Goal: Information Seeking & Learning: Learn about a topic

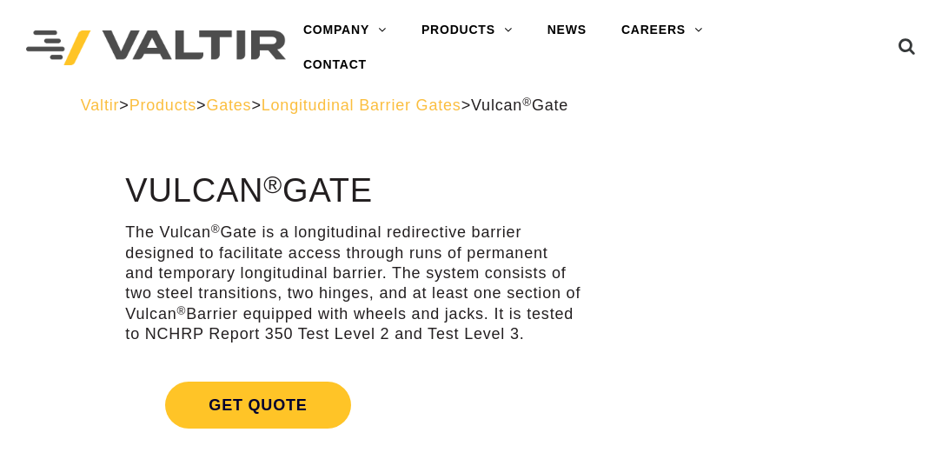
click at [368, 105] on span "Longitudinal Barrier Gates" at bounding box center [361, 104] width 200 height 17
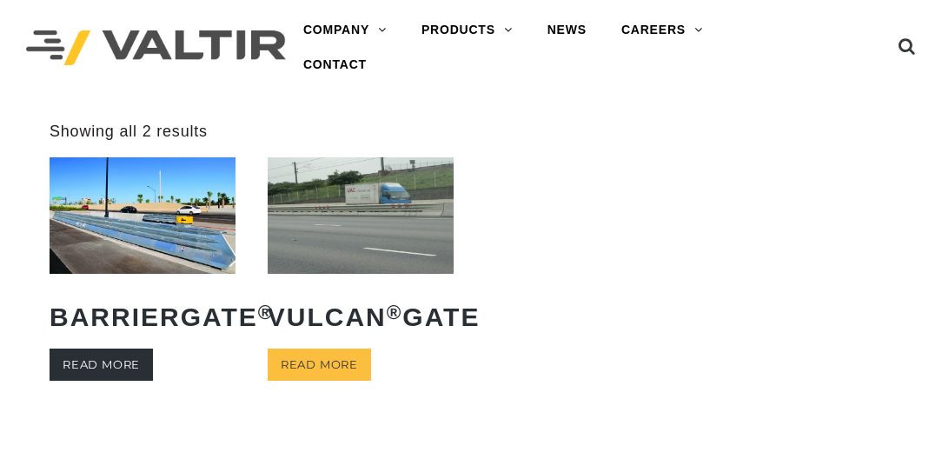
click at [91, 363] on link "Read more" at bounding box center [101, 364] width 103 height 32
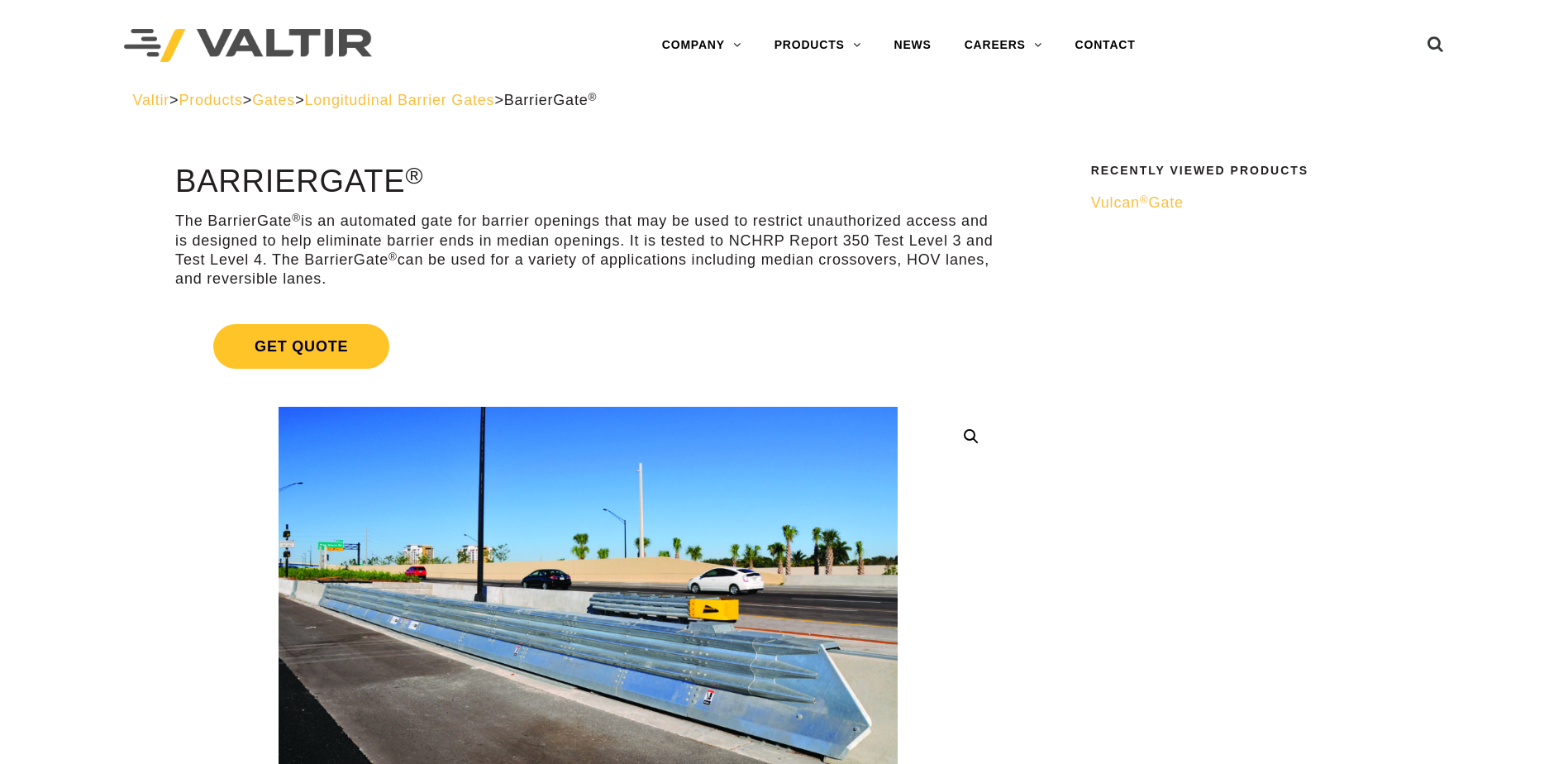
click at [228, 101] on span "Products" at bounding box center [210, 99] width 64 height 16
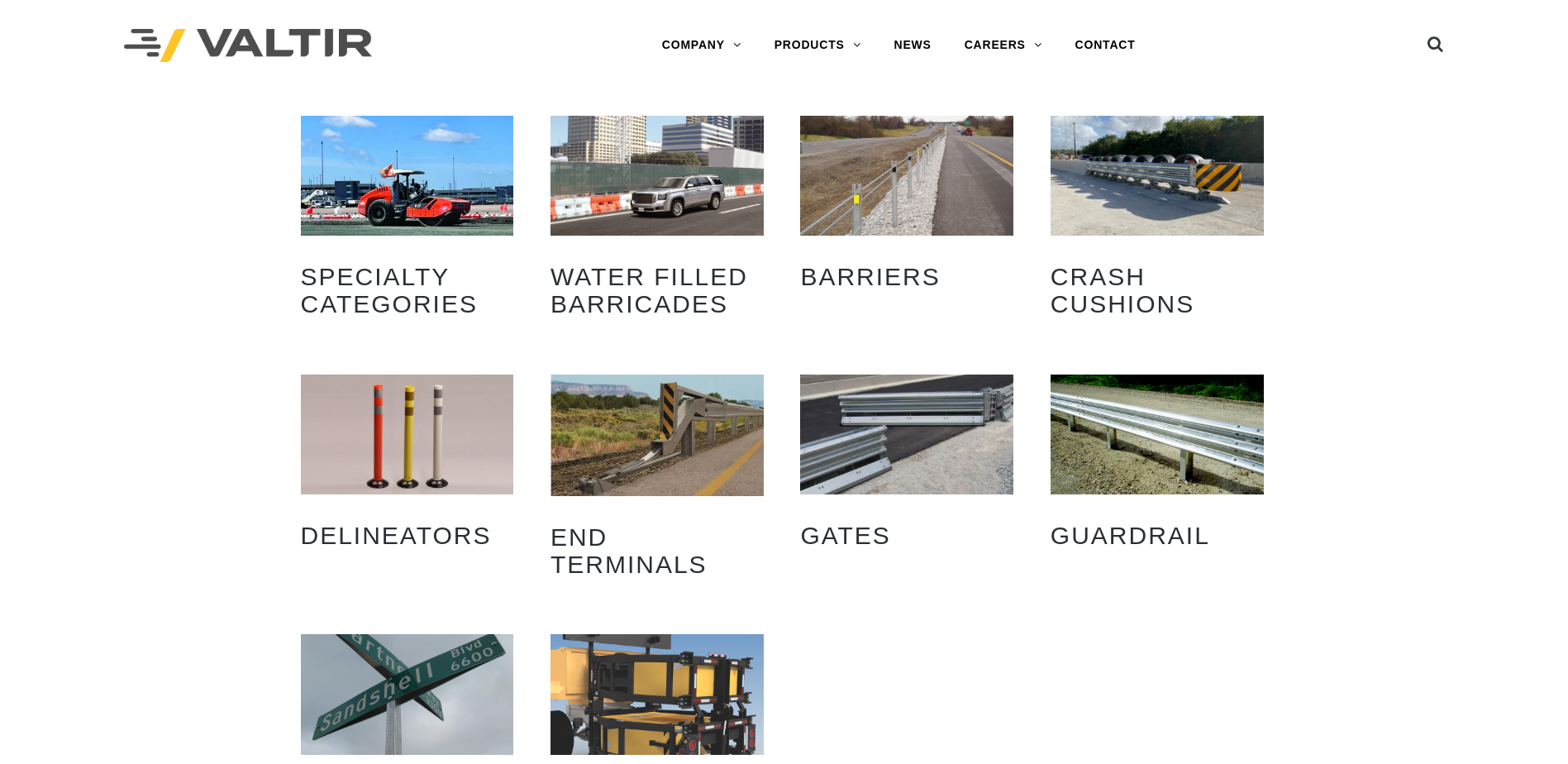
click at [979, 205] on img "Visit product category Barriers" at bounding box center [907, 176] width 213 height 120
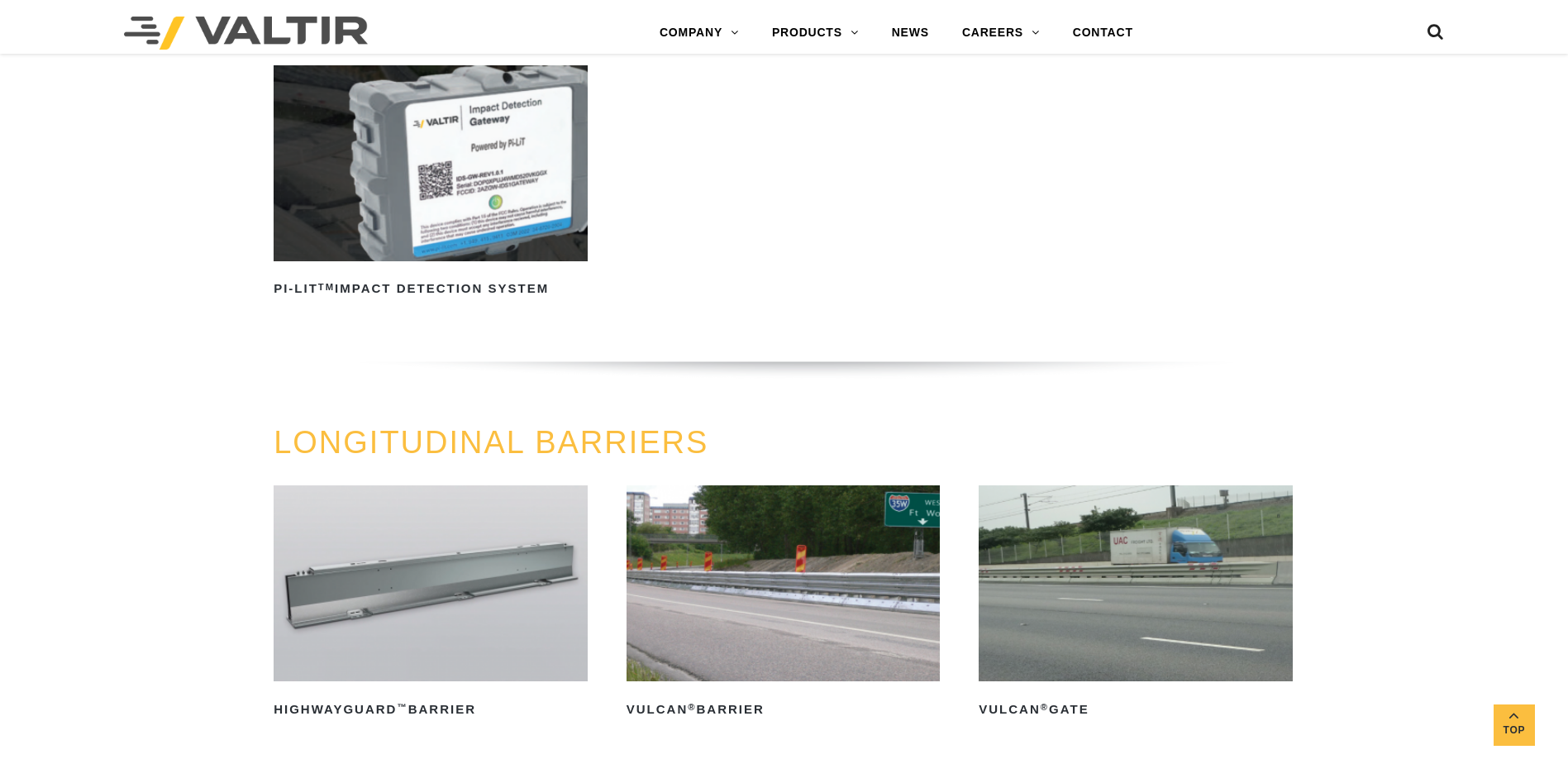
scroll to position [1488, 0]
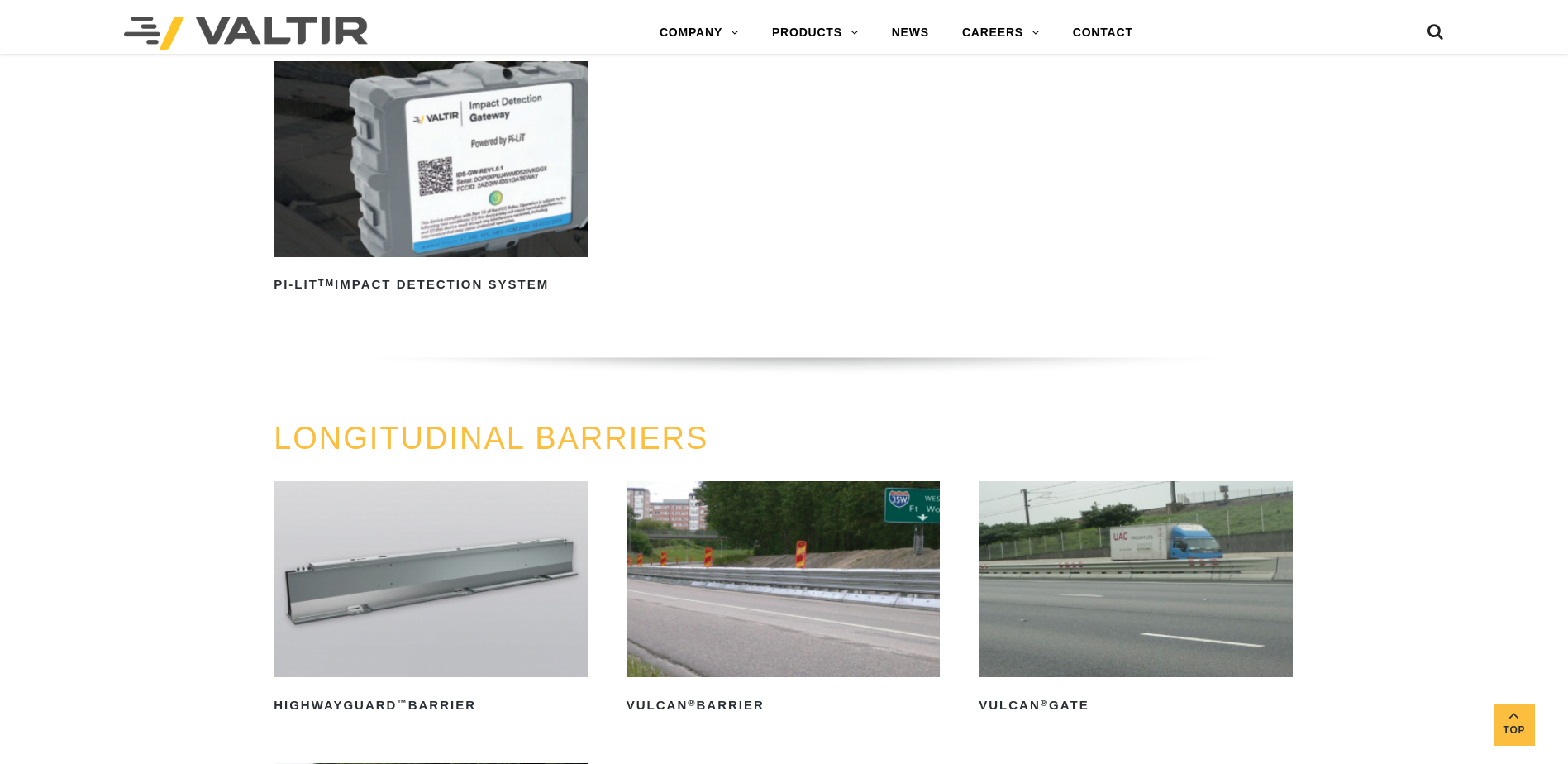
click at [712, 578] on img at bounding box center [783, 579] width 314 height 196
